Goal: Task Accomplishment & Management: Complete application form

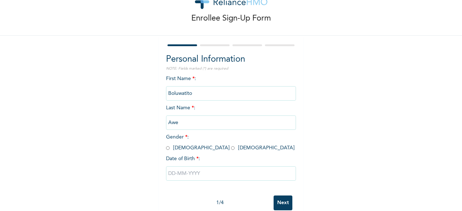
scroll to position [34, 0]
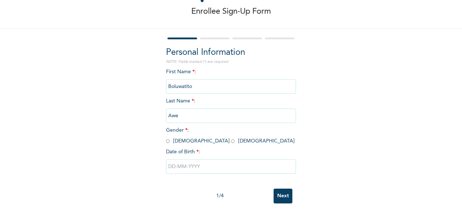
click at [231, 141] on input "radio" at bounding box center [233, 141] width 4 height 7
radio input "true"
click at [190, 168] on input "text" at bounding box center [231, 167] width 130 height 14
select select "9"
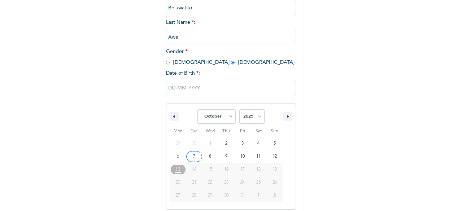
scroll to position [117, 0]
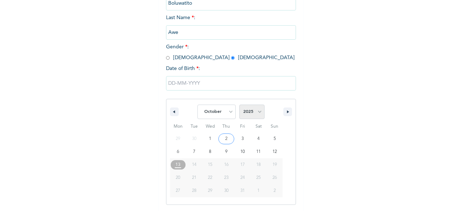
click at [251, 114] on select "2025 2024 2023 2022 2021 2020 2019 2018 2017 2016 2015 2014 2013 2012 2011 2010…" at bounding box center [251, 112] width 25 height 14
select select "1987"
click at [239, 105] on select "2025 2024 2023 2022 2021 2020 2019 2018 2017 2016 2015 2014 2013 2012 2011 2010…" at bounding box center [251, 112] width 25 height 14
click at [229, 114] on select "January February March April May June July August September October November De…" at bounding box center [217, 112] width 38 height 14
select select "11"
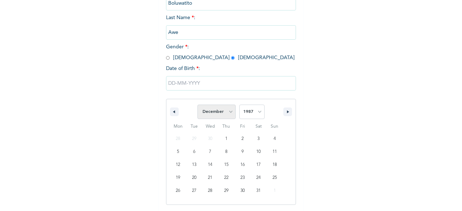
click at [198, 105] on select "January February March April May June July August September October November De…" at bounding box center [217, 112] width 38 height 14
type input "[DATE]"
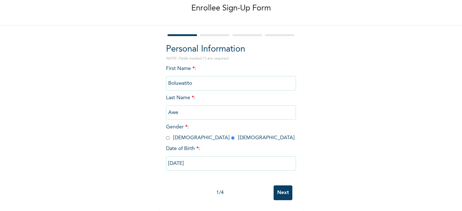
scroll to position [43, 0]
click at [285, 188] on input "Next" at bounding box center [283, 193] width 19 height 15
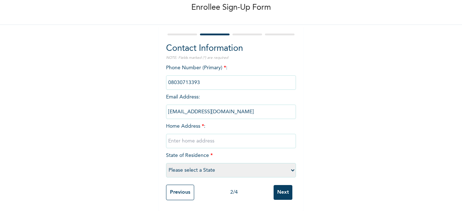
click at [232, 107] on input "[EMAIL_ADDRESS][DOMAIN_NAME]" at bounding box center [231, 112] width 130 height 14
click at [225, 109] on input "[EMAIL_ADDRESS][DOMAIN_NAME]" at bounding box center [231, 112] width 130 height 14
click at [213, 165] on select "Please select a State [PERSON_NAME] (FCT) [PERSON_NAME] Ibom [GEOGRAPHIC_DATA] …" at bounding box center [231, 170] width 130 height 14
select select "25"
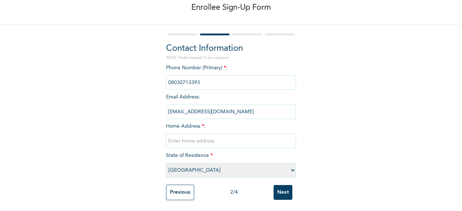
click at [166, 163] on select "Please select a State [PERSON_NAME] (FCT) [PERSON_NAME] Ibom [GEOGRAPHIC_DATA] …" at bounding box center [231, 170] width 130 height 14
click at [182, 108] on input "[EMAIL_ADDRESS][DOMAIN_NAME]" at bounding box center [231, 112] width 130 height 14
click at [231, 107] on input "[EMAIL_ADDRESS][DOMAIN_NAME]" at bounding box center [231, 112] width 130 height 14
click at [258, 106] on input "[EMAIL_ADDRESS][DOMAIN_NAME]" at bounding box center [231, 112] width 130 height 14
click at [196, 135] on input "text" at bounding box center [231, 141] width 130 height 14
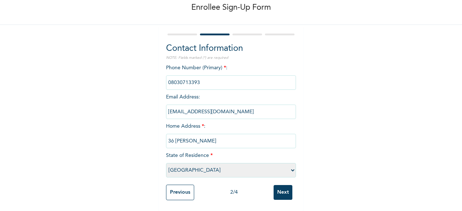
type input "36 [PERSON_NAME]"
click at [278, 189] on input "Next" at bounding box center [283, 192] width 19 height 15
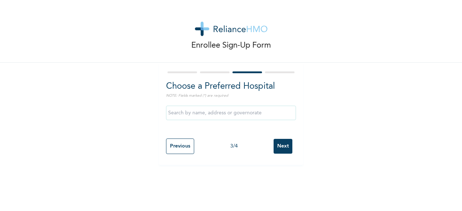
scroll to position [0, 0]
click at [219, 113] on input "text" at bounding box center [231, 113] width 130 height 14
type input "o"
click at [224, 113] on input "GRA Ikeja" at bounding box center [231, 113] width 130 height 14
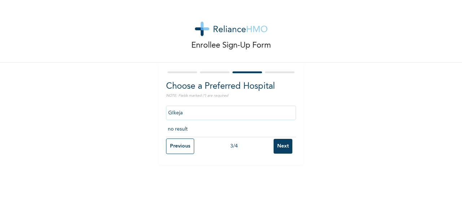
type input "Ikeja"
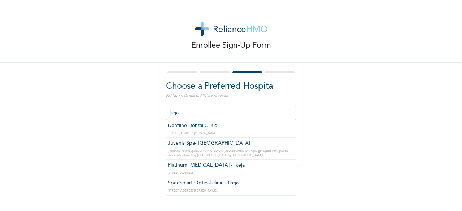
scroll to position [1646, 0]
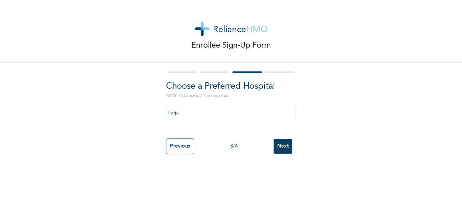
click at [388, 78] on div "Enrollee Sign-Up Form Choose a Preferred Hospital NOTE: Fields marked (*) are r…" at bounding box center [231, 82] width 462 height 165
click at [274, 146] on input "Next" at bounding box center [283, 146] width 19 height 15
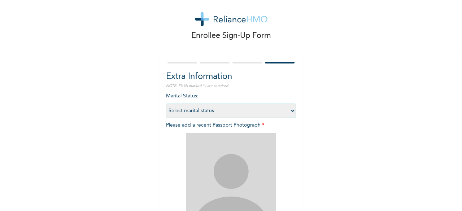
scroll to position [10, 0]
click at [274, 110] on select "Select marital status [DEMOGRAPHIC_DATA] Married [DEMOGRAPHIC_DATA] Widow/[DEMO…" at bounding box center [231, 110] width 130 height 14
select select "1"
click at [166, 103] on select "Select marital status [DEMOGRAPHIC_DATA] Married [DEMOGRAPHIC_DATA] Widow/[DEMO…" at bounding box center [231, 110] width 130 height 14
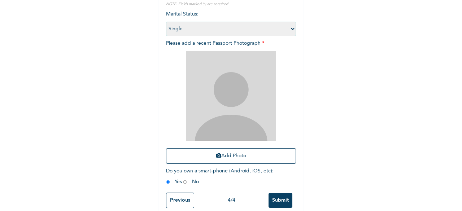
scroll to position [105, 0]
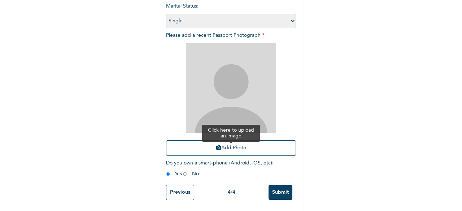
click at [229, 148] on button "Add Photo" at bounding box center [231, 149] width 130 height 16
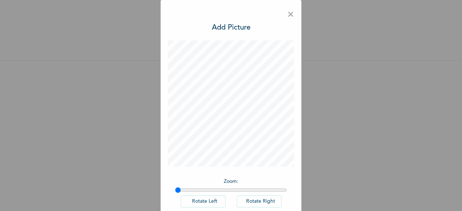
scroll to position [40, 0]
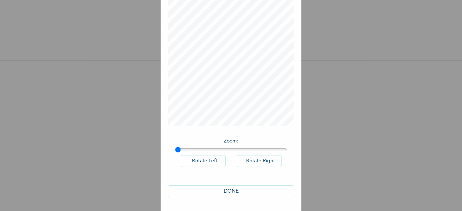
click at [237, 193] on button "DONE" at bounding box center [231, 192] width 126 height 12
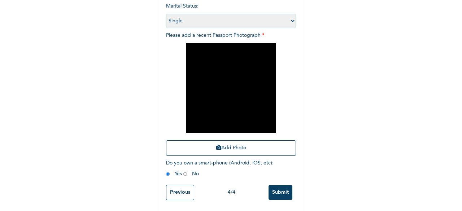
scroll to position [105, 0]
click at [269, 141] on button "Add Photo" at bounding box center [231, 149] width 130 height 16
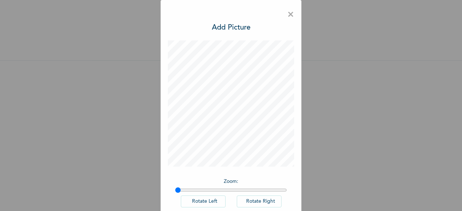
scroll to position [40, 0]
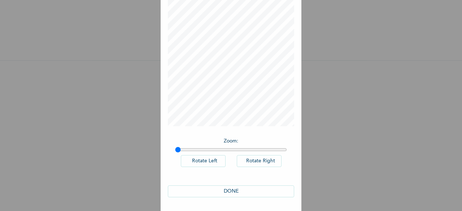
click at [242, 193] on button "DONE" at bounding box center [231, 192] width 126 height 12
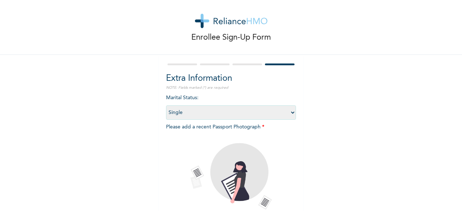
scroll to position [105, 0]
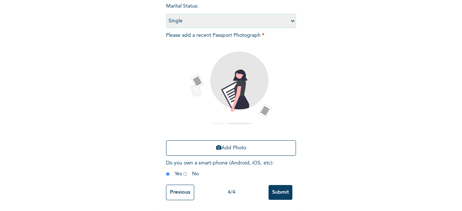
click at [276, 191] on input "Submit" at bounding box center [281, 192] width 24 height 15
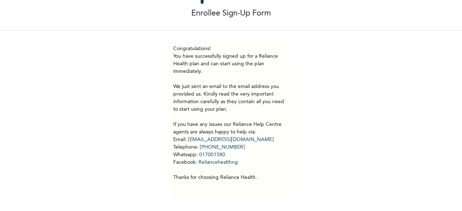
scroll to position [38, 0]
